Goal: Find specific page/section: Find specific page/section

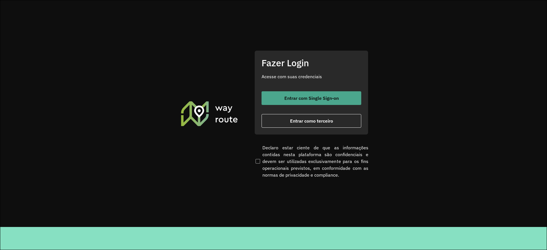
click at [279, 96] on button "Entrar com Single Sign-on" at bounding box center [311, 98] width 100 height 14
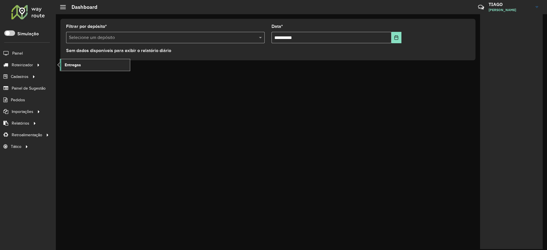
click at [74, 67] on span "Entregas" at bounding box center [73, 65] width 16 height 6
